Goal: Task Accomplishment & Management: Manage account settings

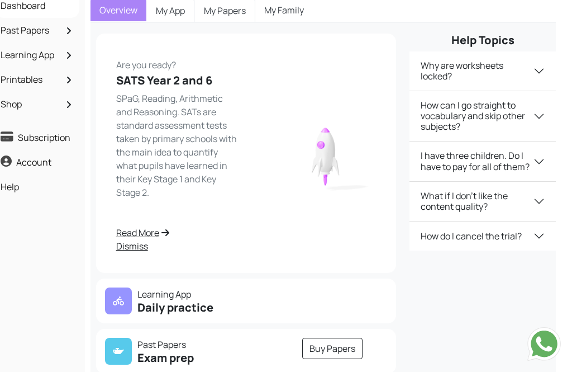
scroll to position [94, 11]
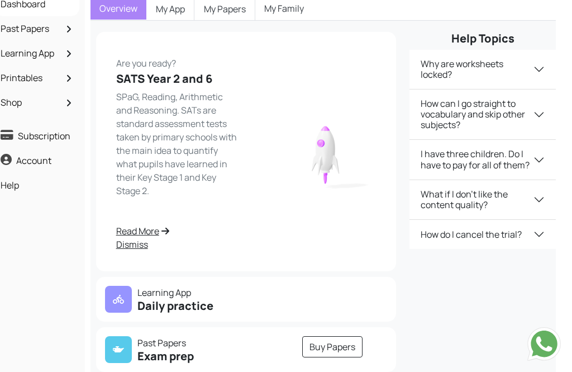
click at [195, 286] on p "Learning App" at bounding box center [172, 292] width 135 height 13
click at [140, 299] on h5 "Daily practice" at bounding box center [172, 305] width 135 height 13
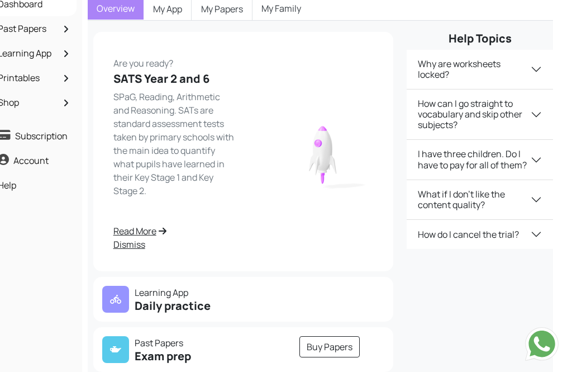
scroll to position [94, 0]
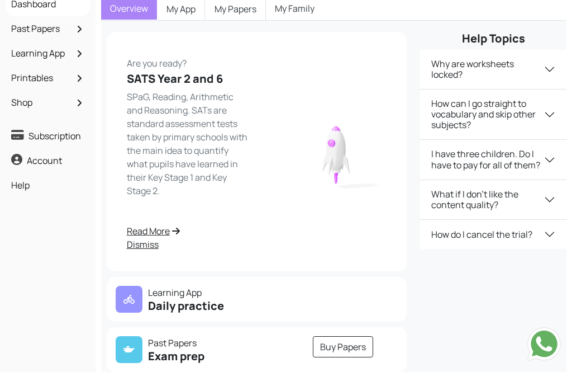
click at [119, 286] on div at bounding box center [129, 299] width 27 height 27
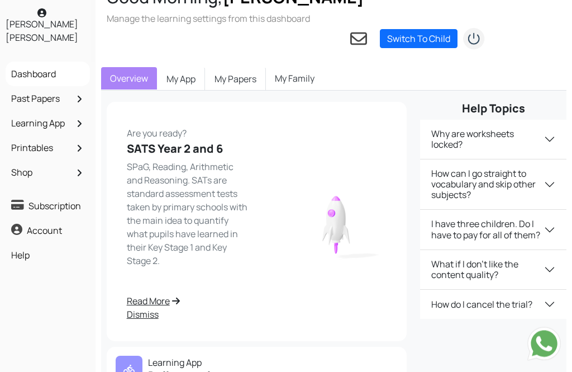
scroll to position [0, 0]
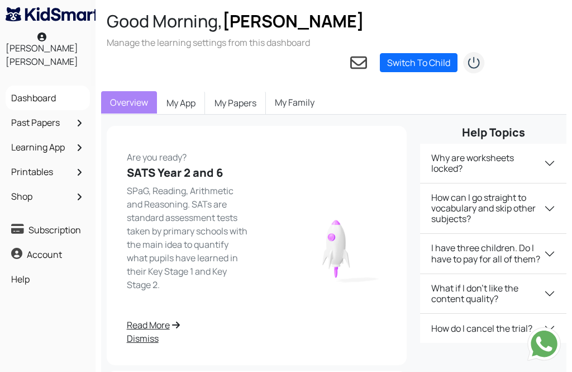
click at [53, 88] on link "Dashboard" at bounding box center [47, 97] width 79 height 19
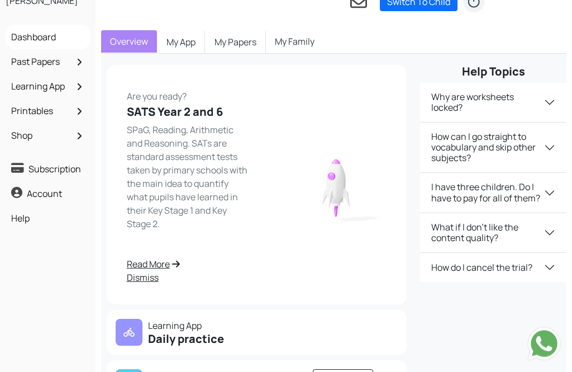
scroll to position [94, 0]
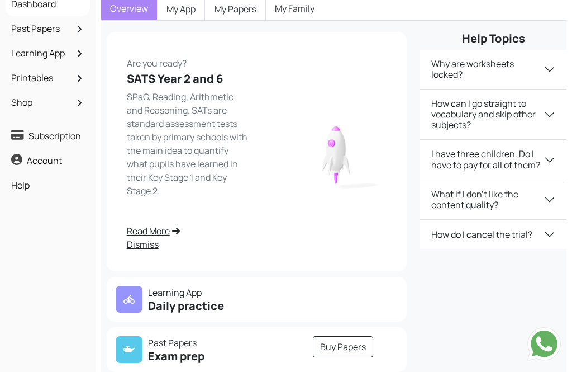
click at [191, 286] on p "Learning App" at bounding box center [183, 292] width 135 height 13
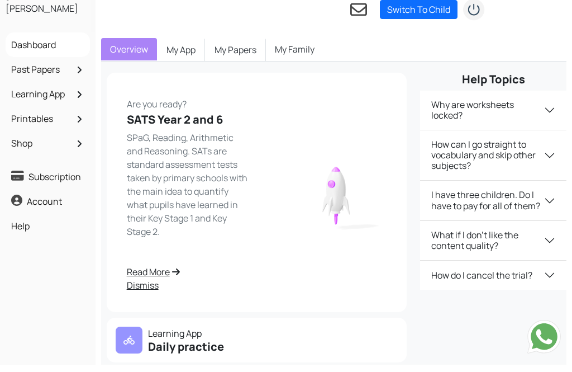
scroll to position [0, 0]
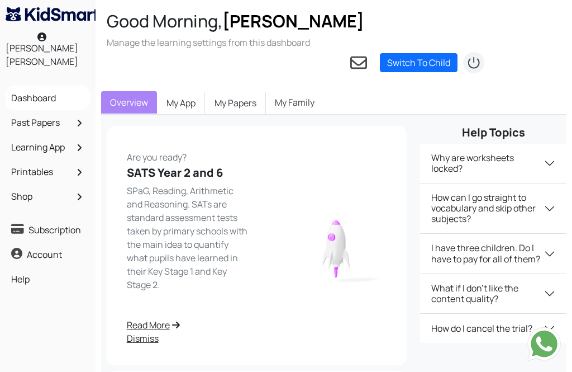
click at [188, 91] on link "My App" at bounding box center [181, 102] width 48 height 23
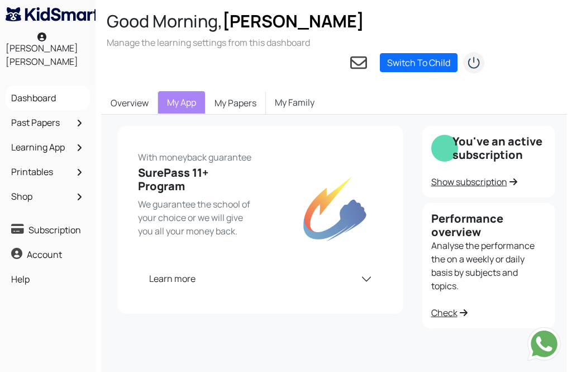
click at [55, 113] on link "Past Papers" at bounding box center [47, 122] width 79 height 19
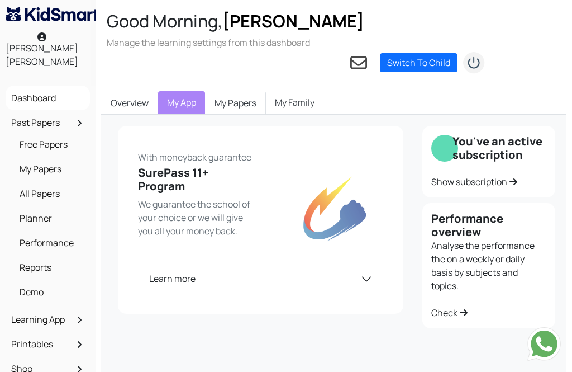
click at [256, 264] on button "Learn more" at bounding box center [260, 278] width 245 height 29
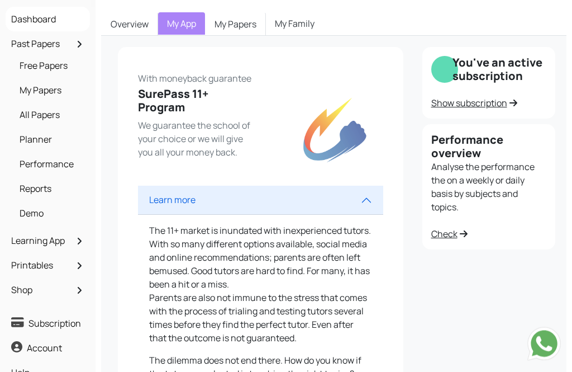
scroll to position [87, 0]
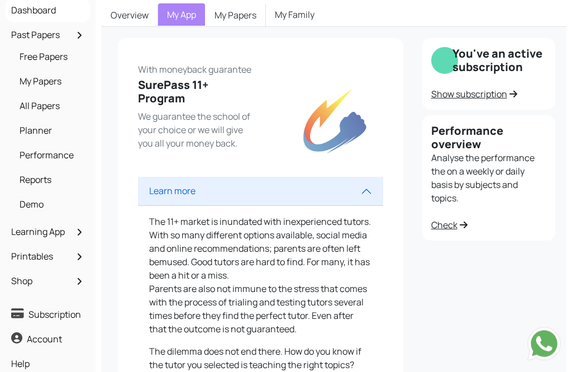
click at [73, 222] on link "Learning App" at bounding box center [47, 231] width 79 height 19
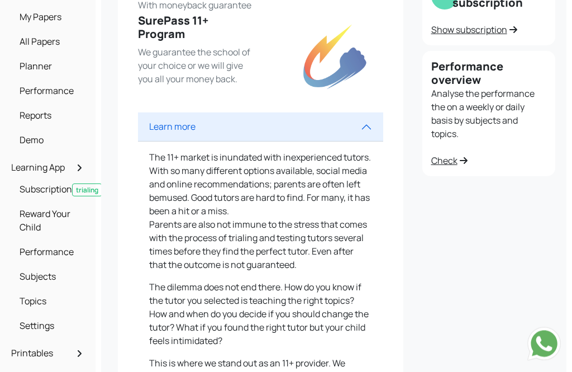
scroll to position [153, 0]
click at [61, 179] on link "Subscription trialing" at bounding box center [51, 188] width 68 height 19
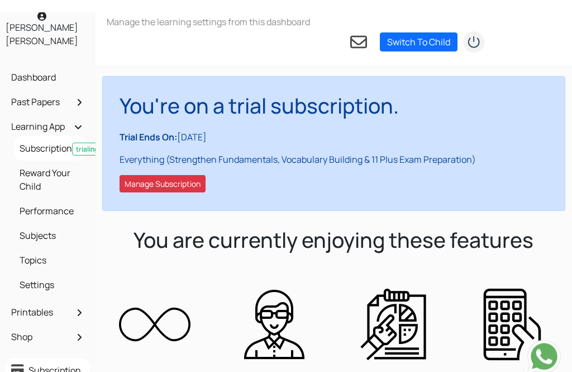
scroll to position [21, 0]
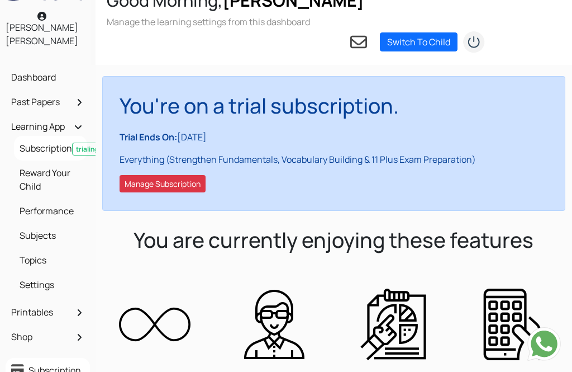
click at [55, 226] on link "Subjects" at bounding box center [51, 235] width 68 height 19
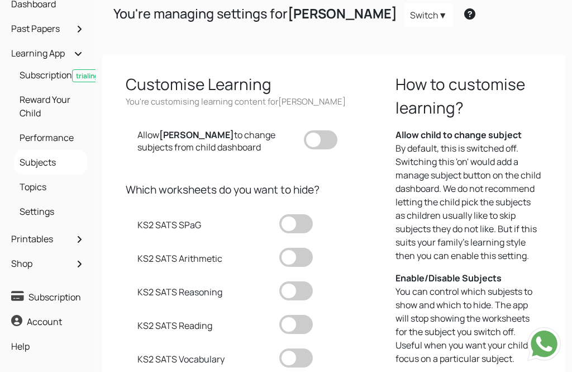
scroll to position [83, 0]
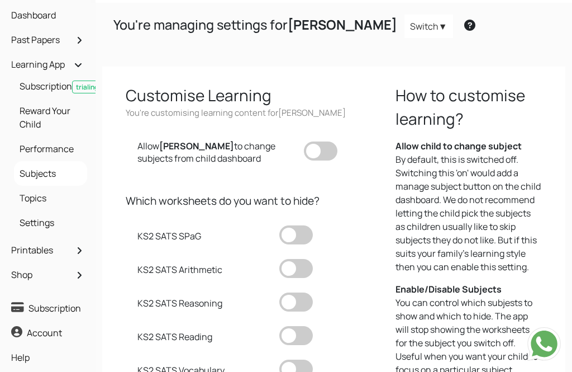
click at [51, 188] on link "Topics" at bounding box center [51, 197] width 68 height 19
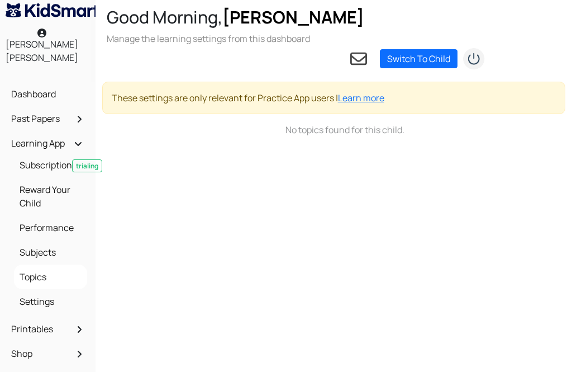
scroll to position [4, 0]
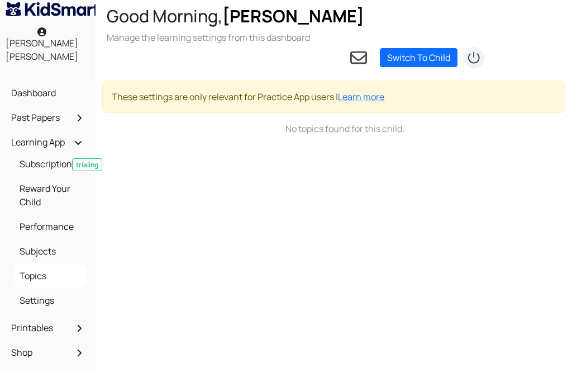
click at [70, 217] on link "Performance" at bounding box center [51, 226] width 68 height 19
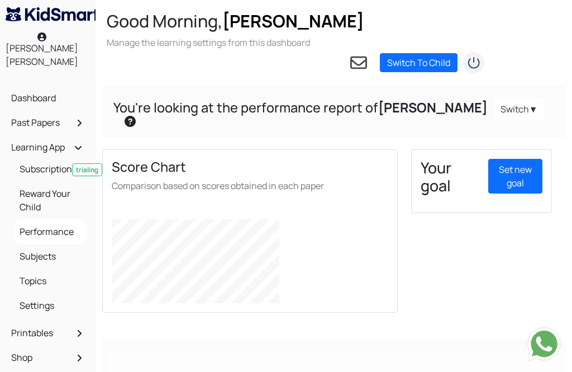
click at [68, 159] on link "Subscription trialing" at bounding box center [51, 168] width 68 height 19
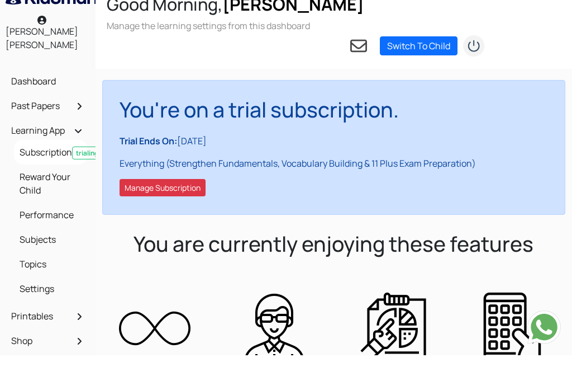
scroll to position [17, 0]
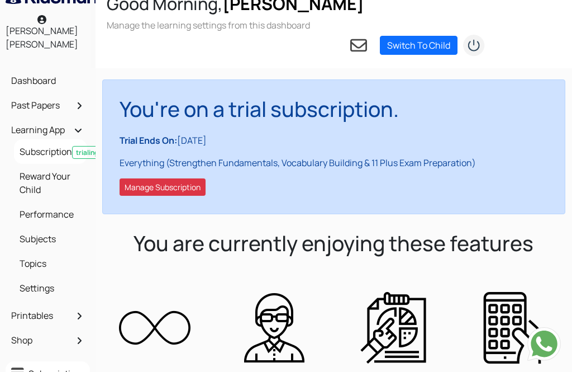
click at [177, 178] on button "Manage Subscription" at bounding box center [163, 186] width 86 height 17
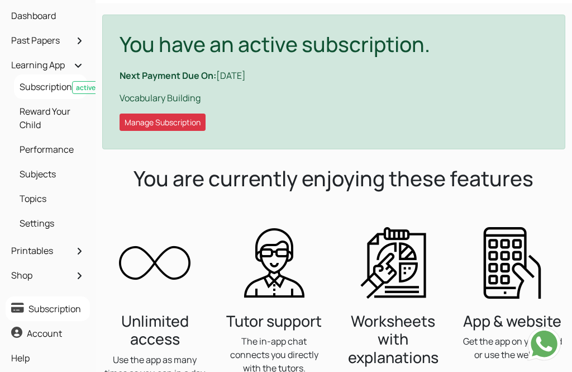
scroll to position [82, 0]
click at [63, 78] on link "Subscription active" at bounding box center [51, 87] width 68 height 19
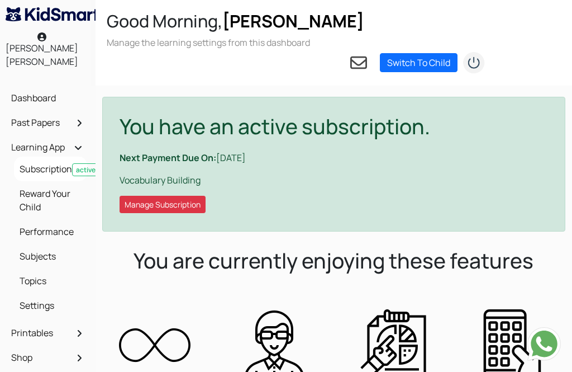
click at [406, 53] on link "Switch To Child" at bounding box center [419, 62] width 78 height 19
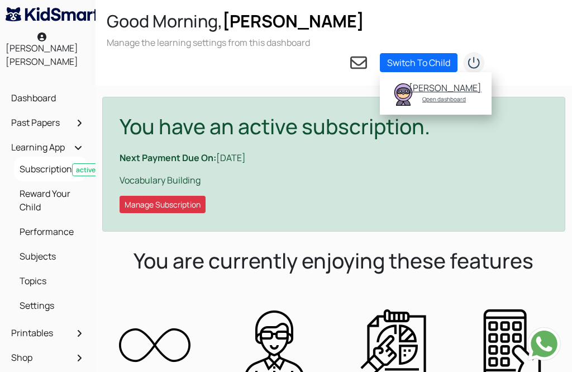
click at [443, 82] on div "[PERSON_NAME]" at bounding box center [444, 87] width 70 height 11
